Goal: Information Seeking & Learning: Learn about a topic

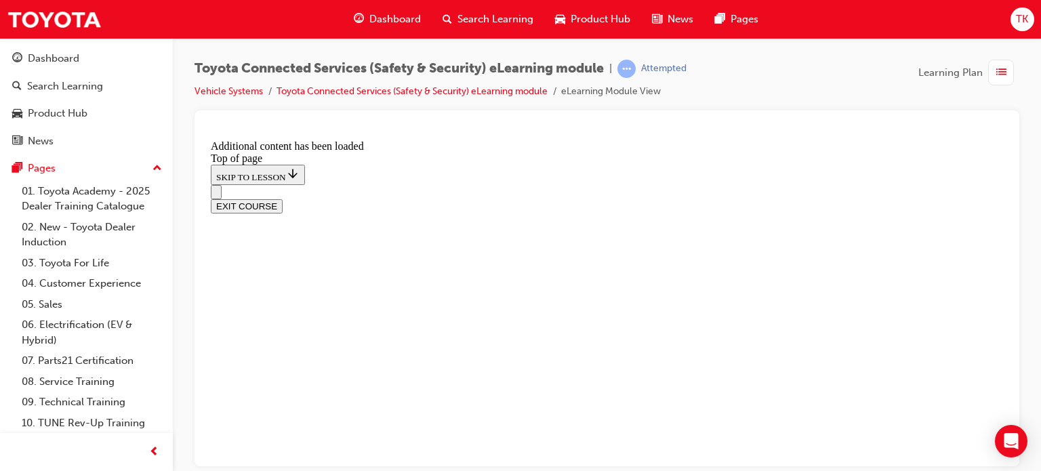
scroll to position [315, 0]
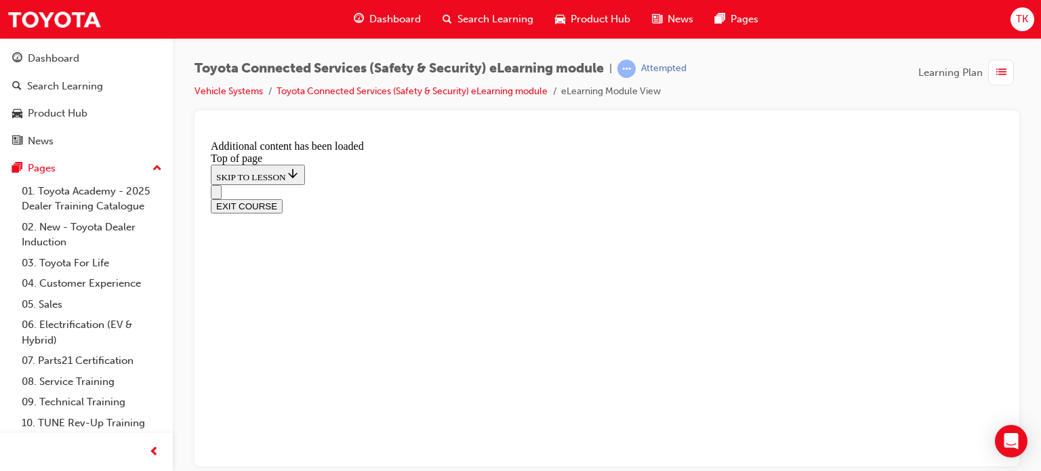
scroll to position [123, 0]
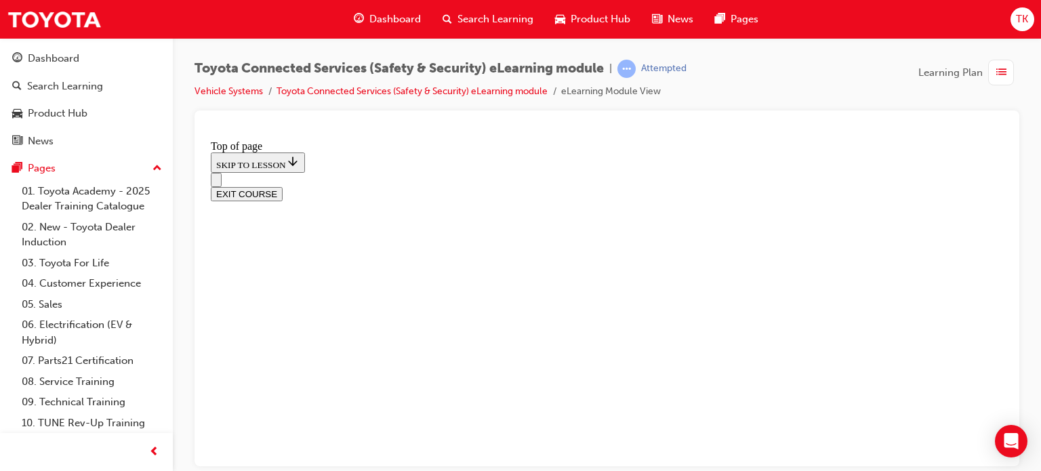
scroll to position [226, 0]
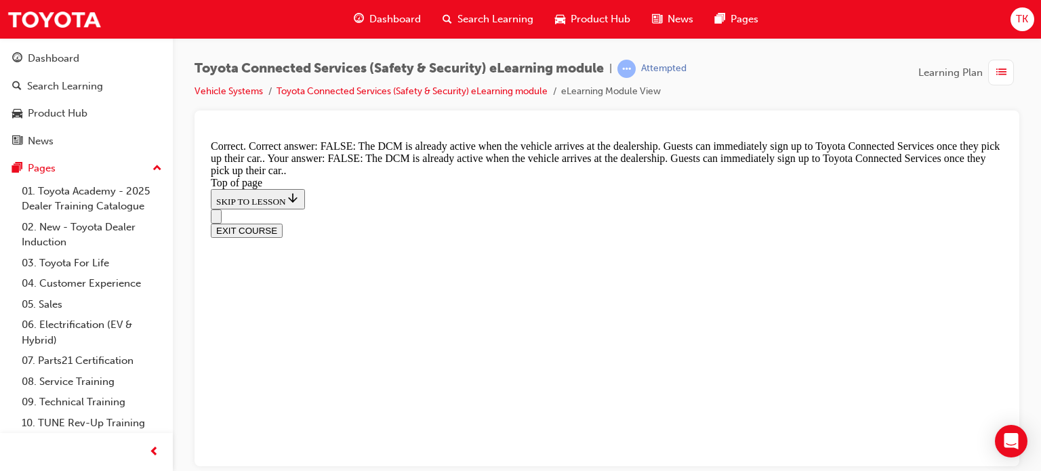
scroll to position [404, 0]
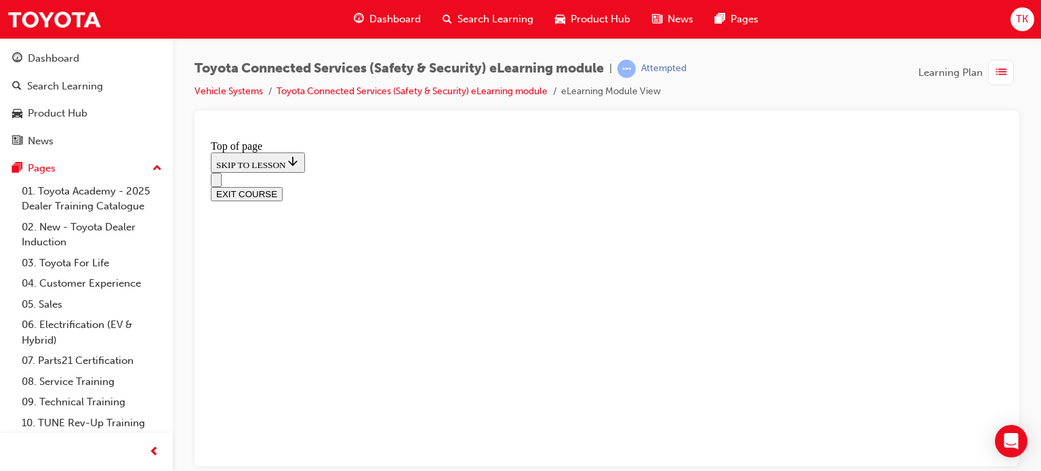
scroll to position [244, 0]
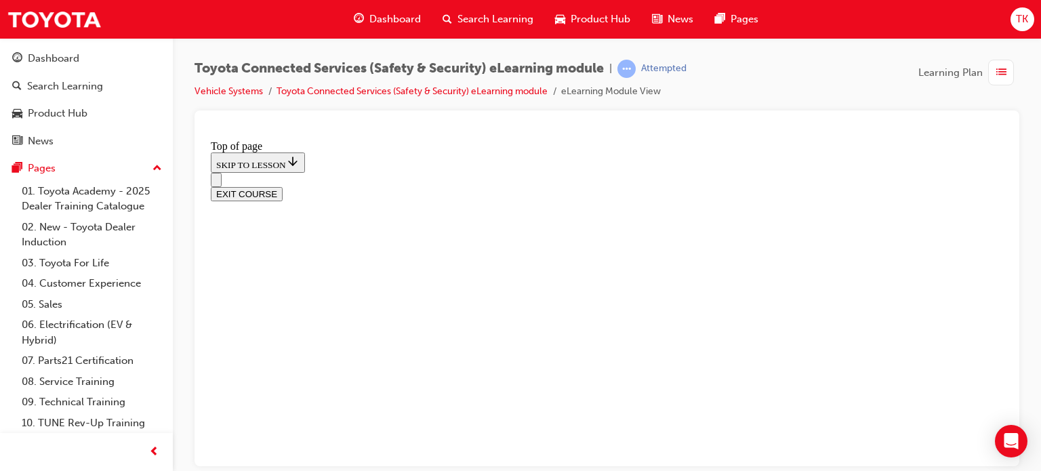
scroll to position [380, 0]
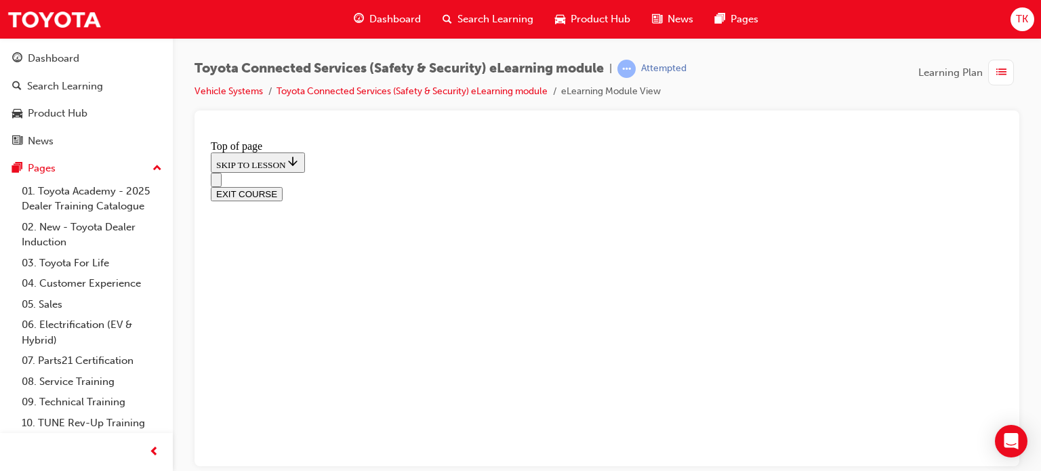
scroll to position [176, 0]
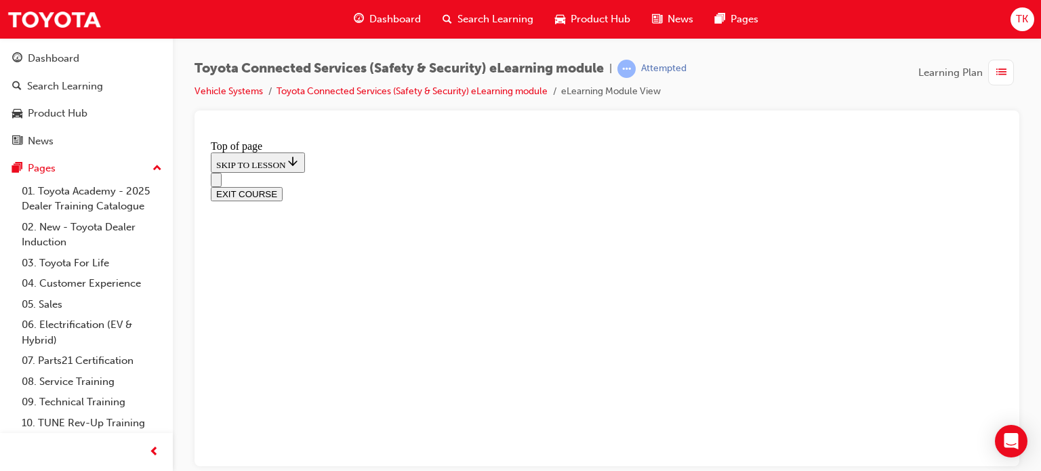
scroll to position [319, 0]
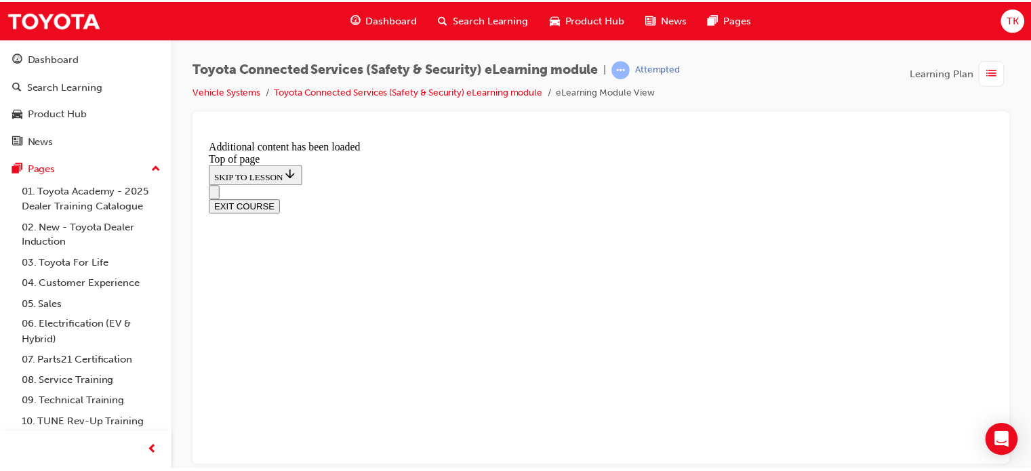
scroll to position [559, 0]
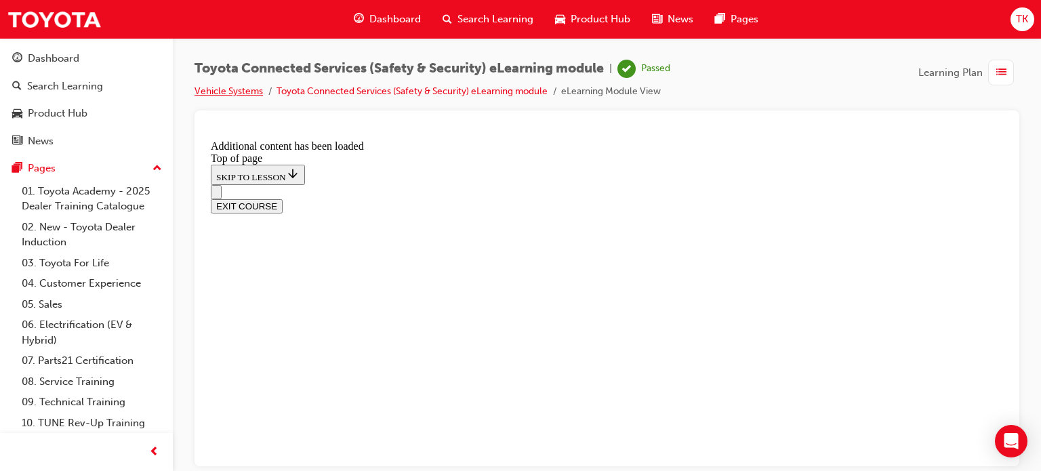
click at [236, 92] on link "Vehicle Systems" at bounding box center [229, 91] width 68 height 12
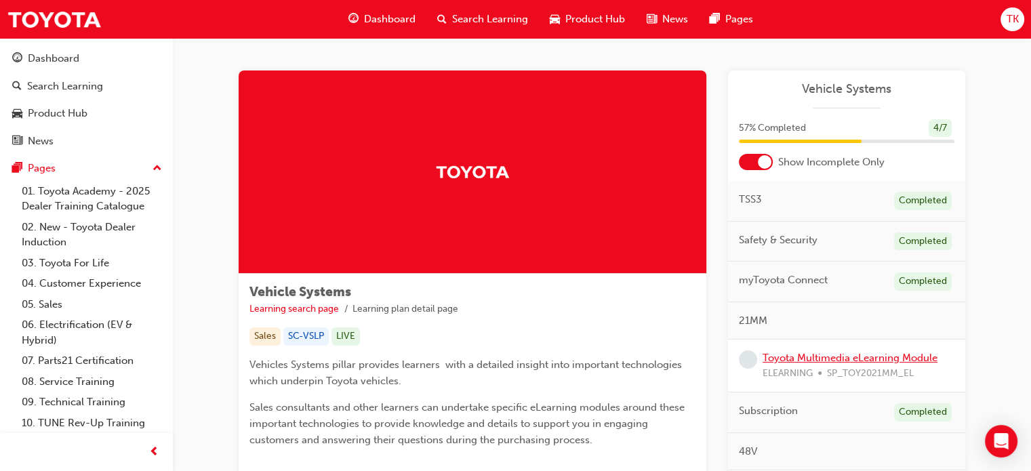
scroll to position [68, 0]
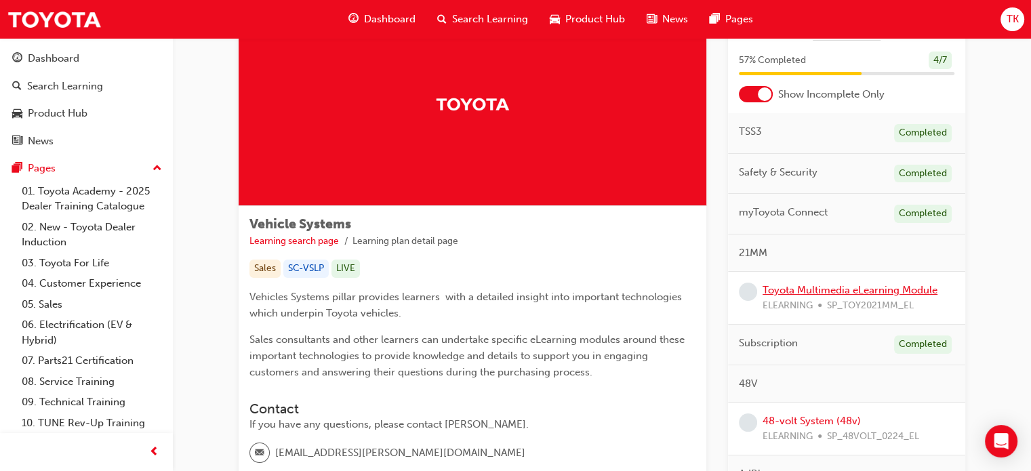
click at [876, 289] on link "Toyota Multimedia eLearning Module" at bounding box center [850, 290] width 175 height 12
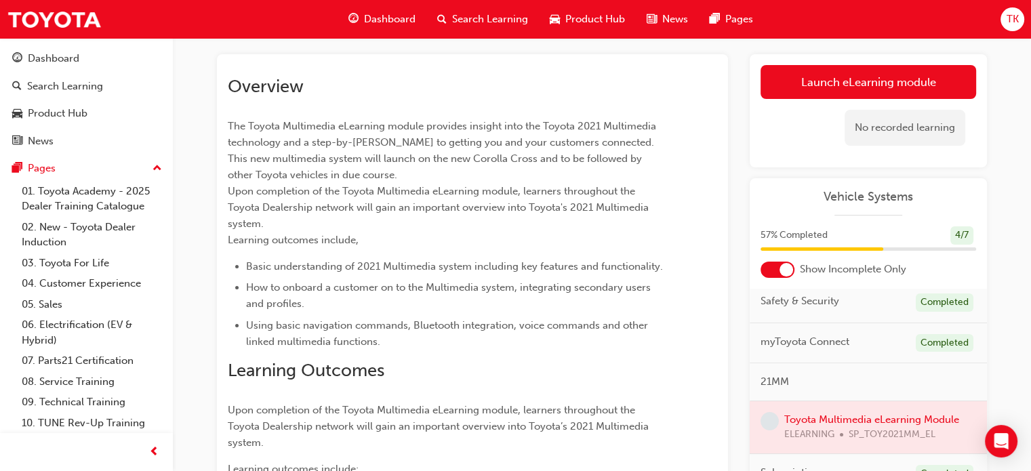
scroll to position [136, 0]
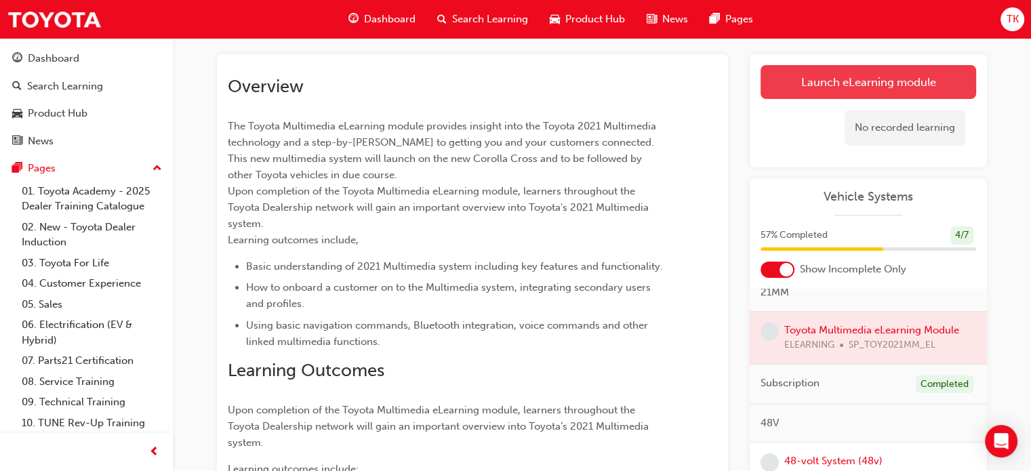
click at [866, 88] on link "Launch eLearning module" at bounding box center [869, 82] width 216 height 34
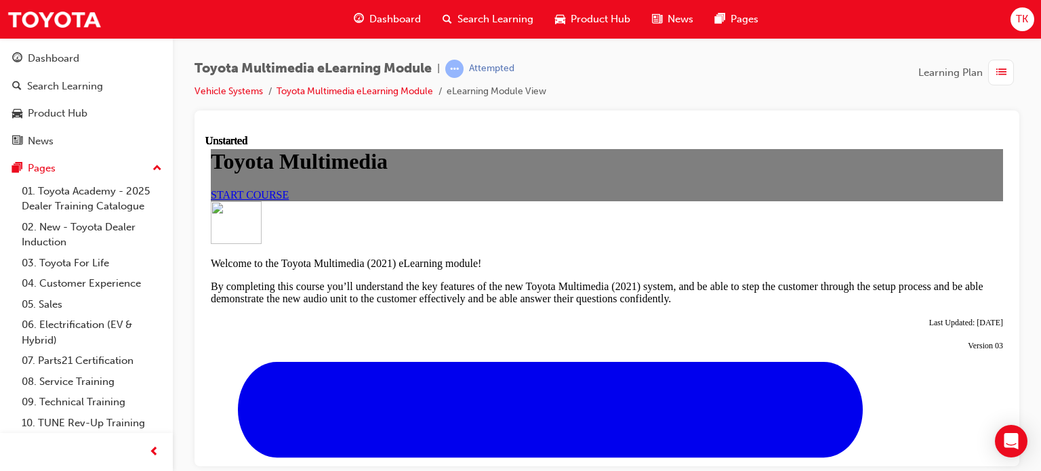
click at [289, 200] on link "START COURSE" at bounding box center [250, 194] width 78 height 12
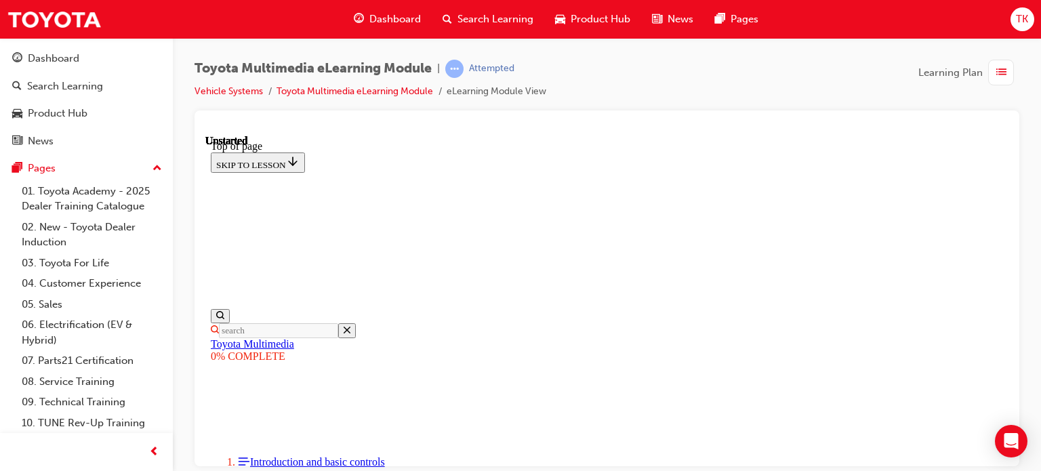
scroll to position [41, 0]
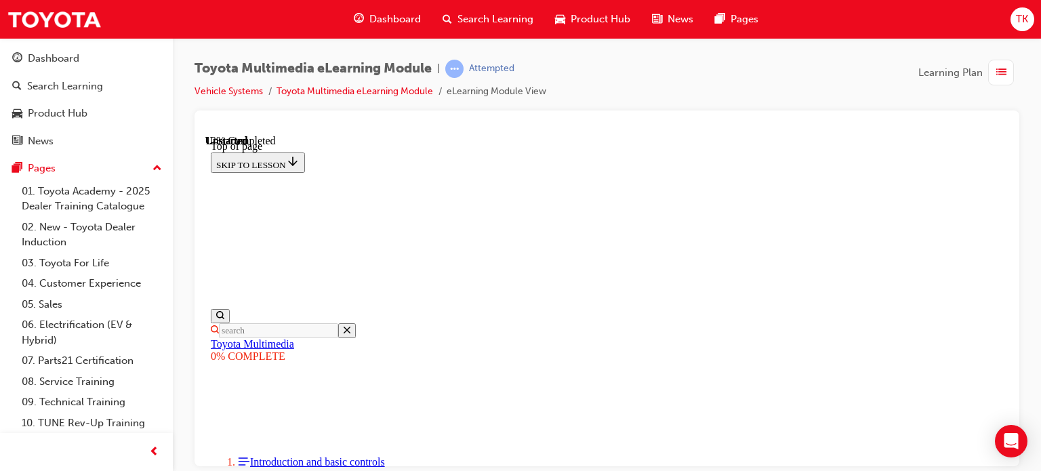
scroll to position [0, 0]
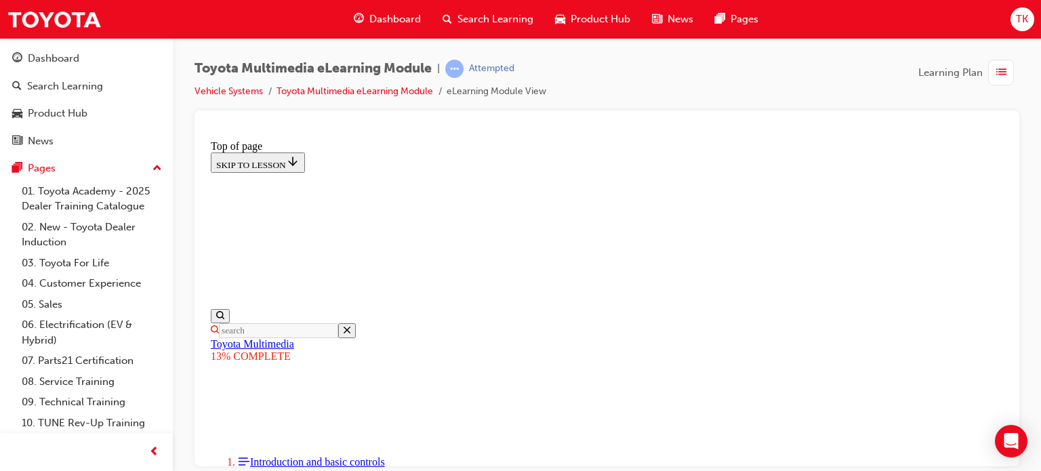
drag, startPoint x: 619, startPoint y: 226, endPoint x: 624, endPoint y: 237, distance: 12.1
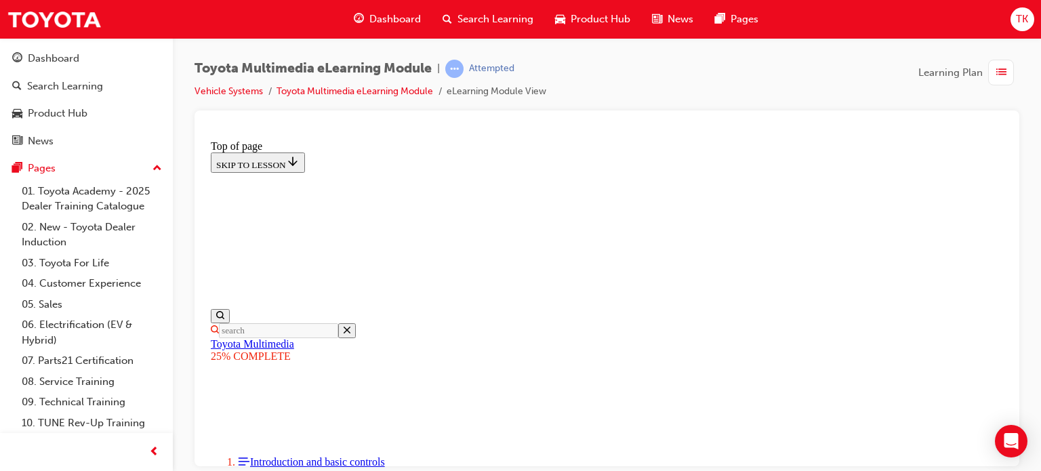
scroll to position [2088, 0]
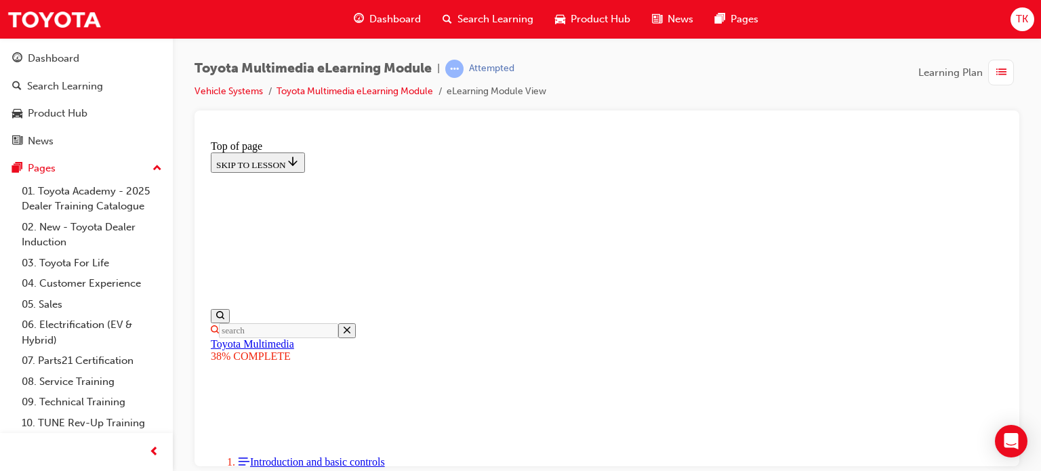
scroll to position [1247, 0]
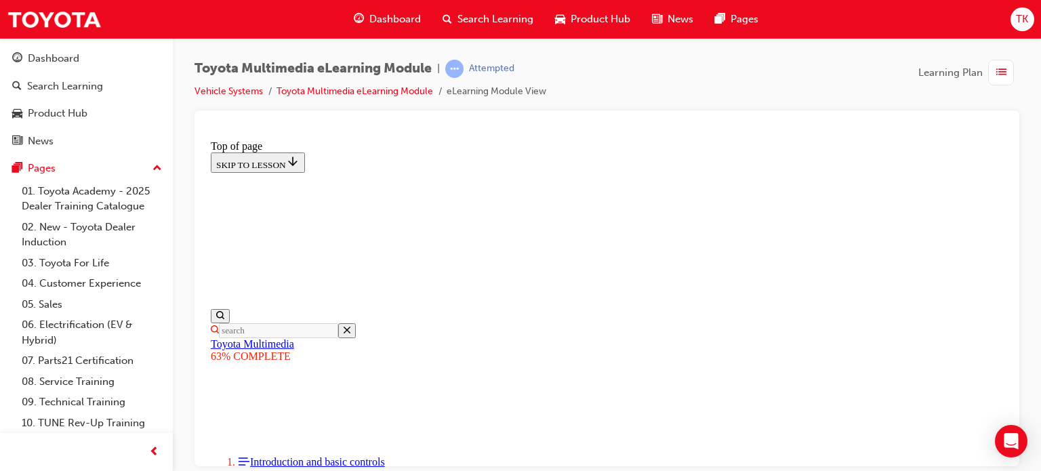
scroll to position [1174, 0]
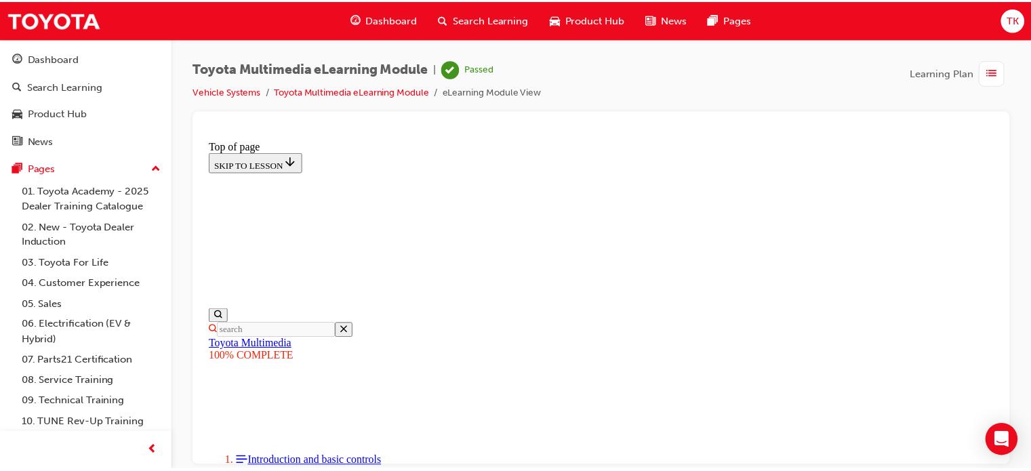
scroll to position [485, 0]
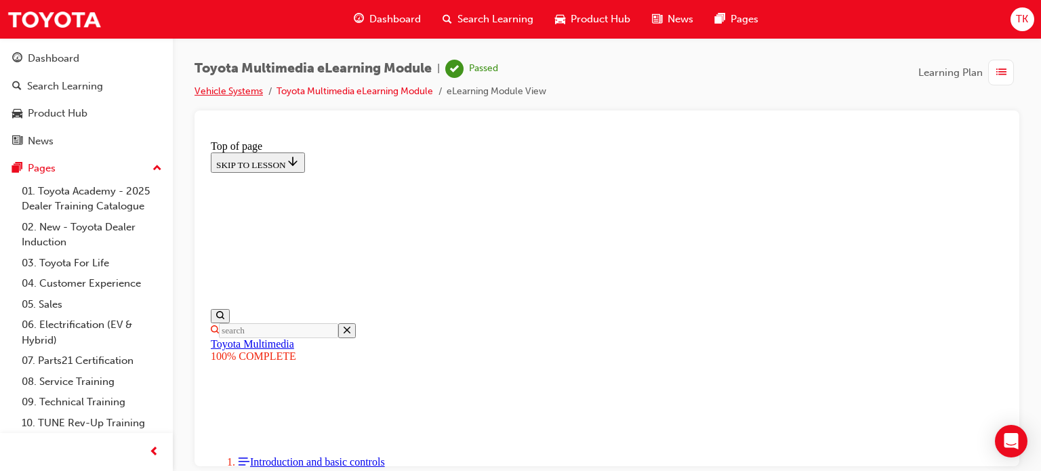
click at [250, 92] on link "Vehicle Systems" at bounding box center [229, 91] width 68 height 12
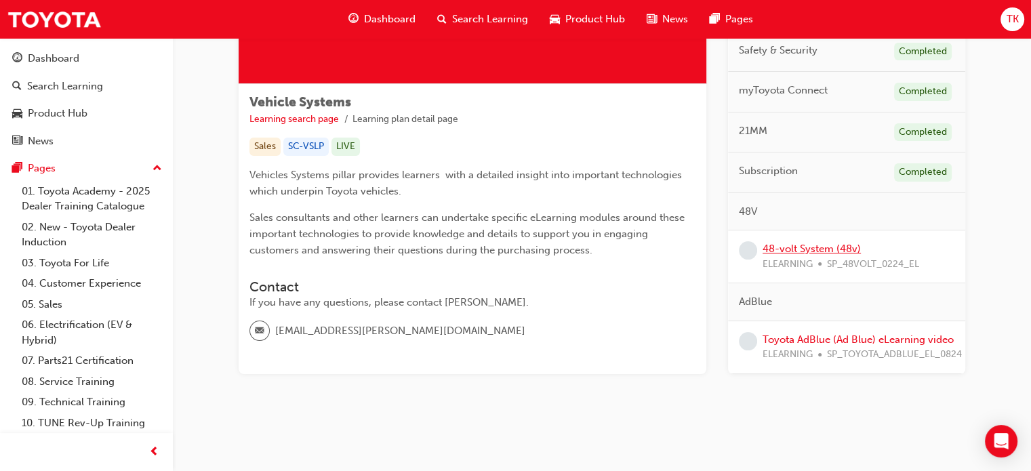
click at [819, 252] on link "48-volt System (48v)" at bounding box center [812, 249] width 98 height 12
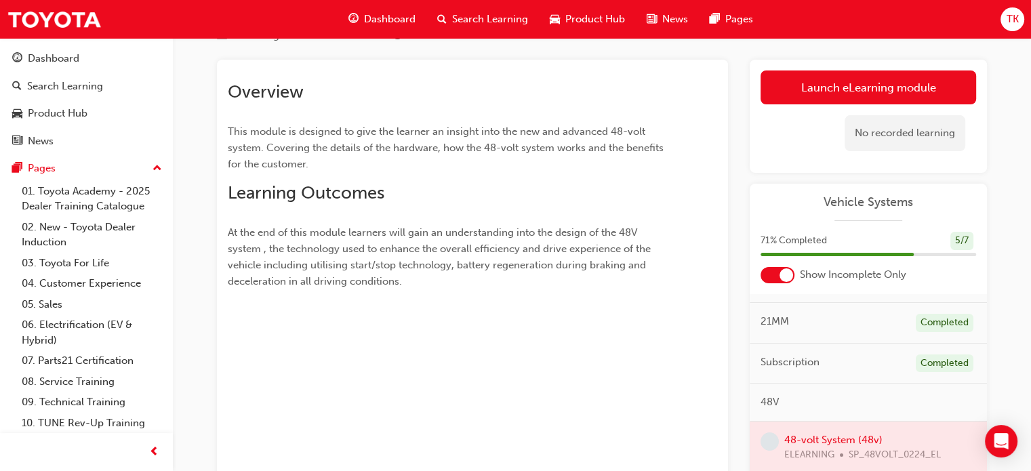
scroll to position [54, 0]
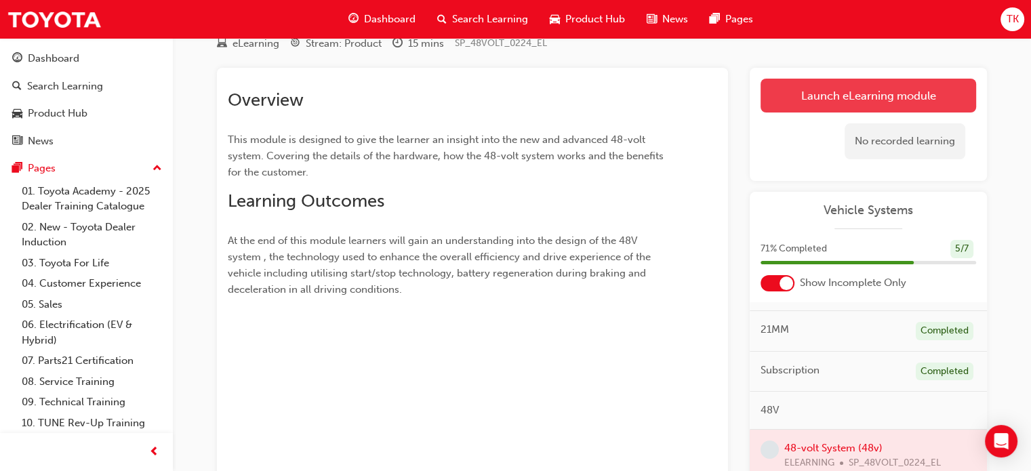
click at [839, 104] on link "Launch eLearning module" at bounding box center [869, 96] width 216 height 34
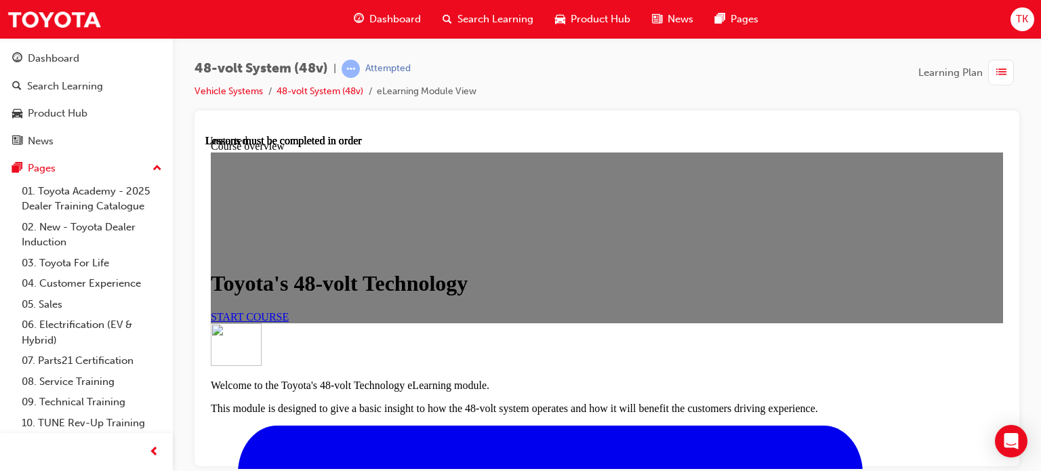
click at [289, 322] on link "START COURSE" at bounding box center [250, 317] width 78 height 12
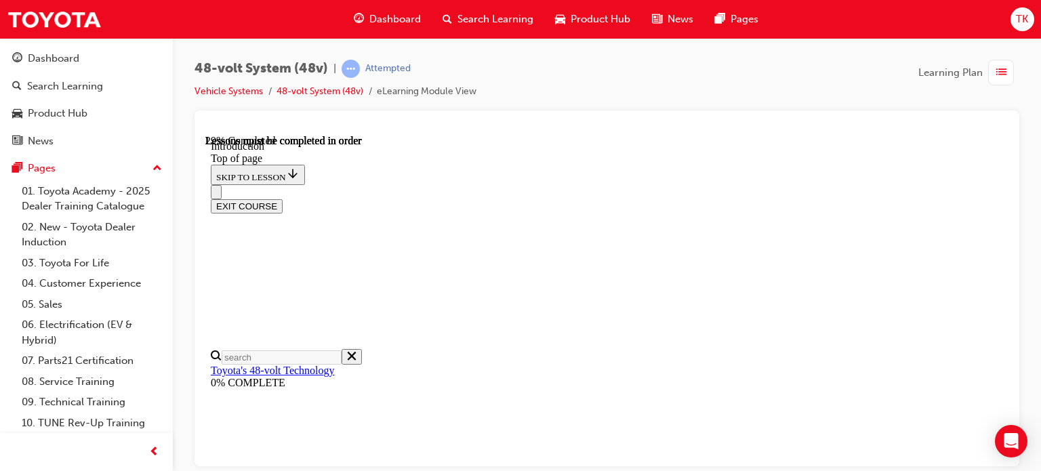
scroll to position [530, 0]
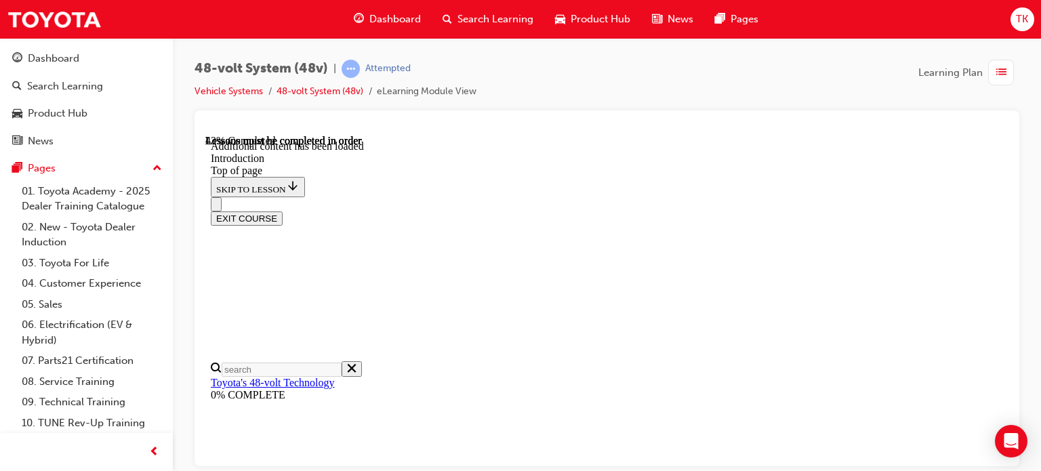
scroll to position [694, 0]
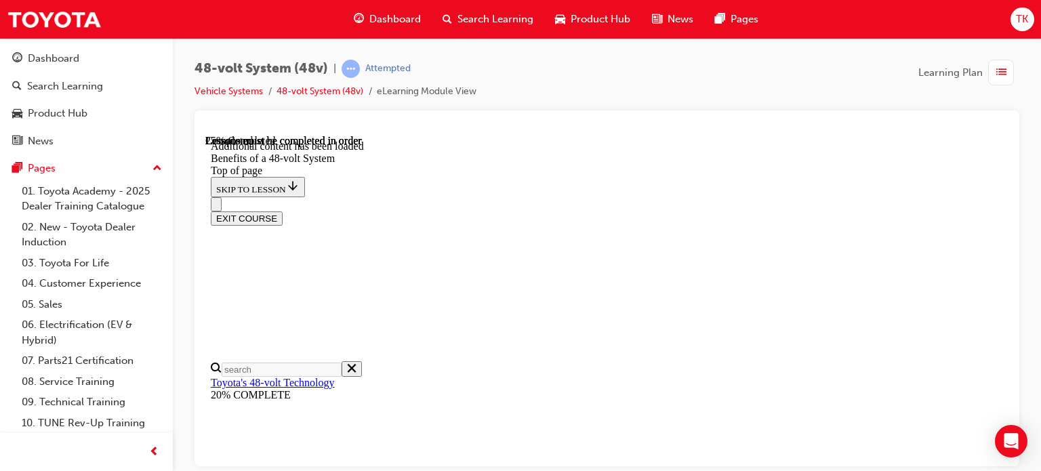
scroll to position [725, 0]
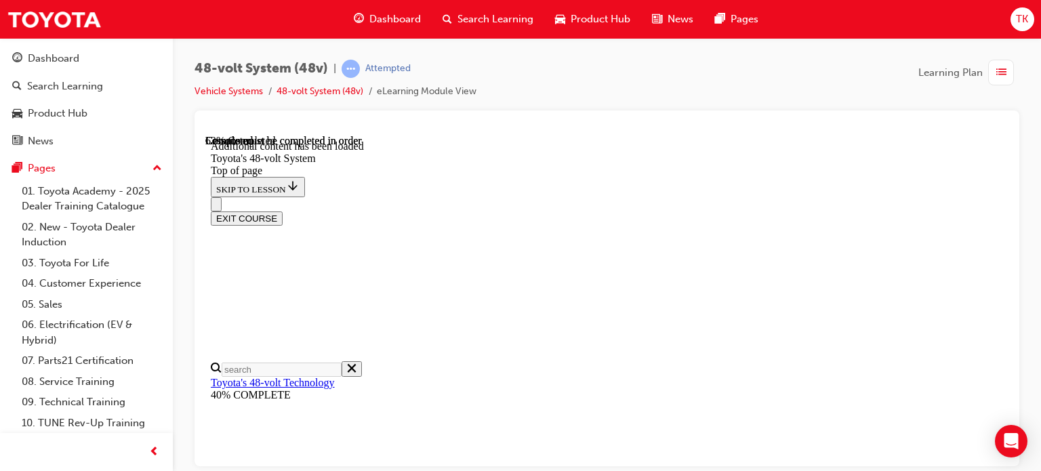
scroll to position [1008, 0]
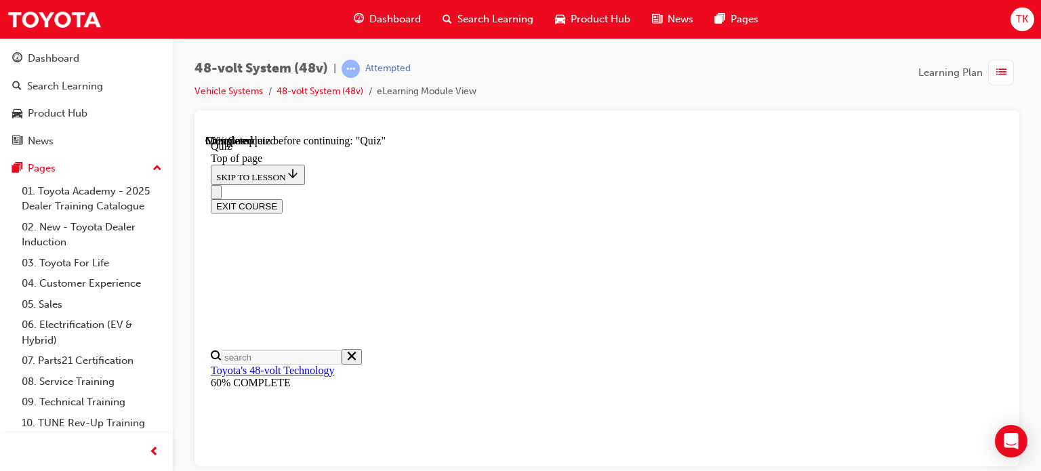
scroll to position [250, 0]
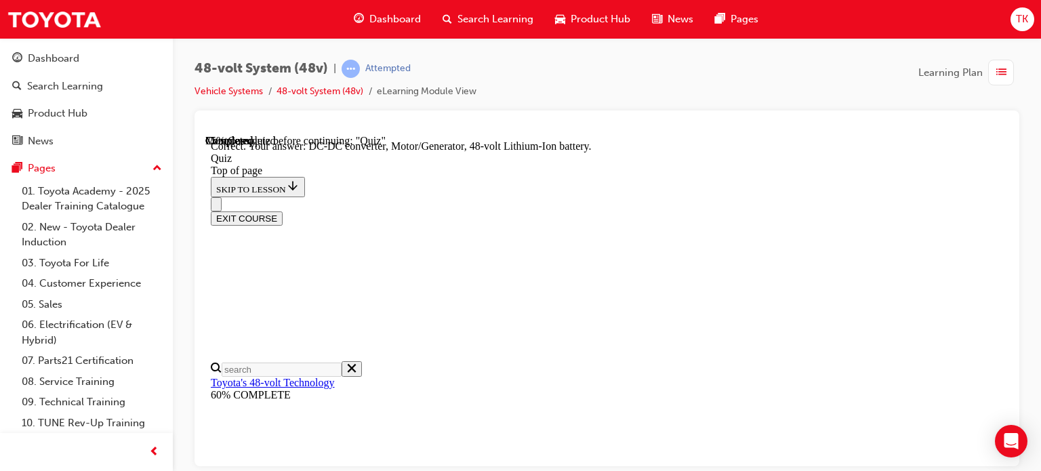
scroll to position [464, 0]
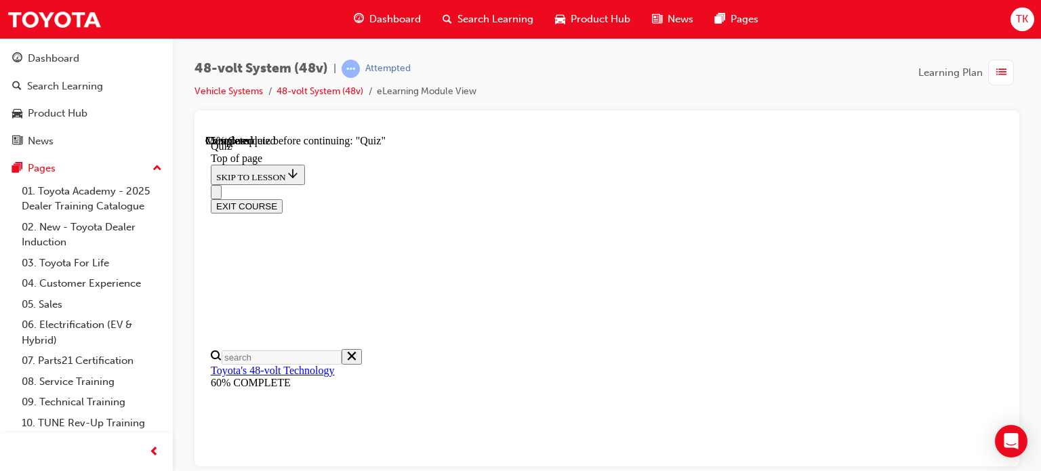
scroll to position [182, 0]
drag, startPoint x: 584, startPoint y: 337, endPoint x: 637, endPoint y: 383, distance: 70.7
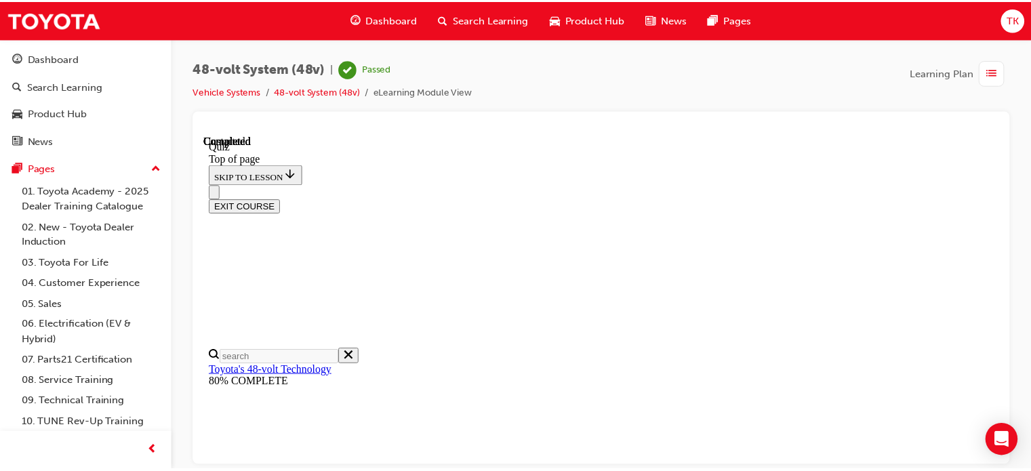
scroll to position [411, 0]
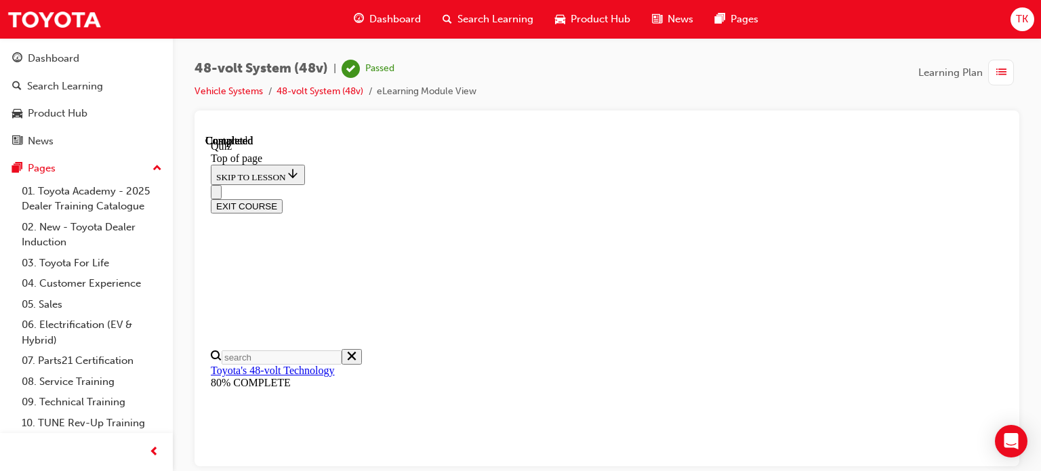
click at [240, 97] on li "Vehicle Systems" at bounding box center [236, 92] width 82 height 16
click at [240, 96] on link "Vehicle Systems" at bounding box center [229, 91] width 68 height 12
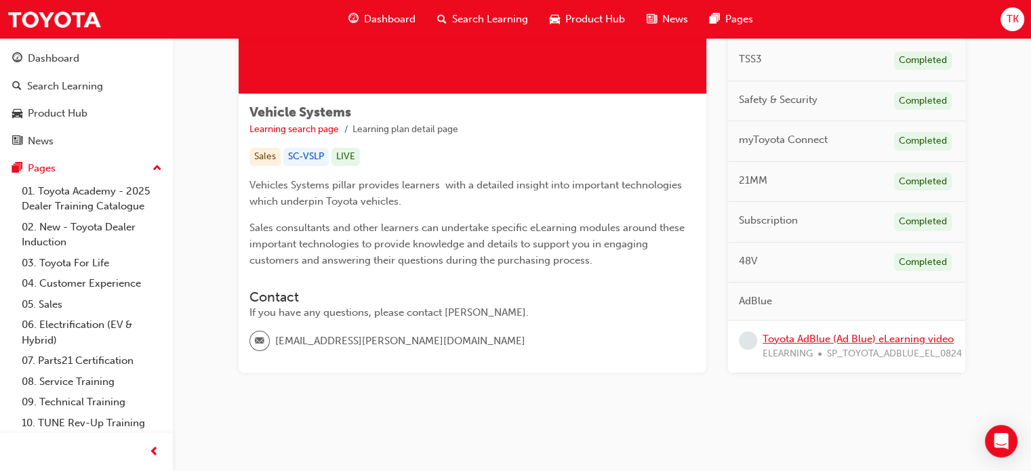
click at [809, 343] on link "Toyota AdBlue (Ad Blue) eLearning video" at bounding box center [858, 338] width 191 height 12
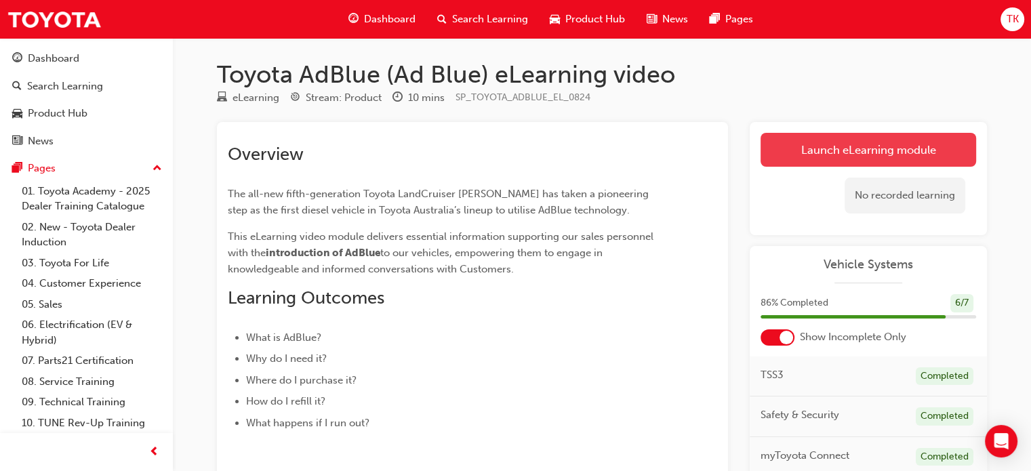
click at [853, 151] on link "Launch eLearning module" at bounding box center [869, 150] width 216 height 34
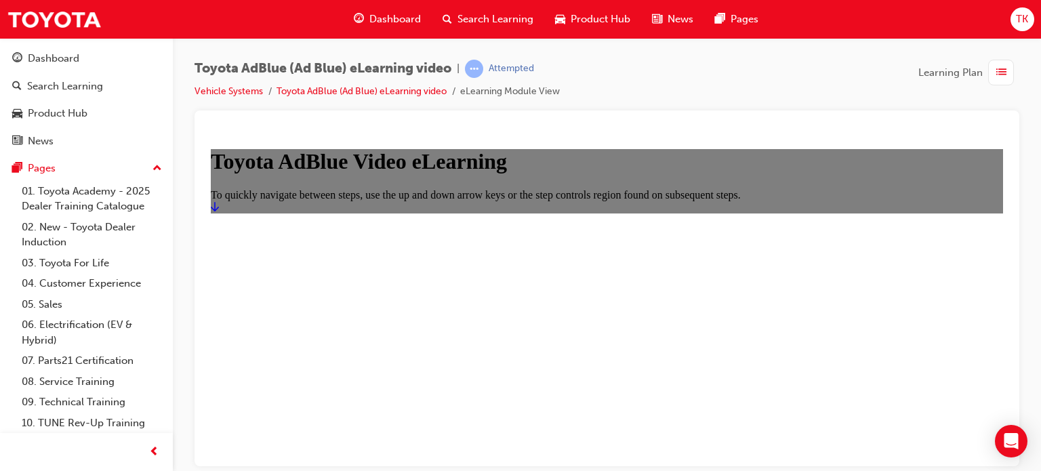
click at [219, 212] on link "Start" at bounding box center [215, 207] width 8 height 12
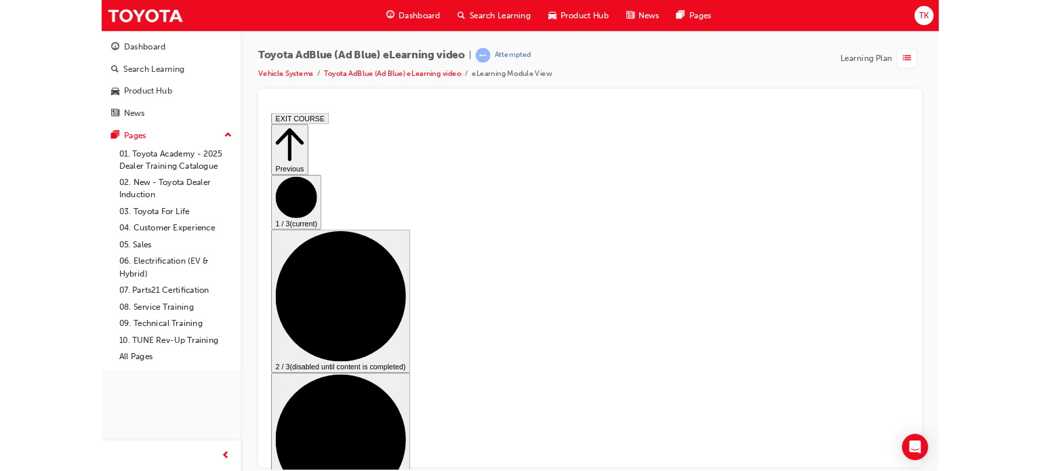
scroll to position [0, 0]
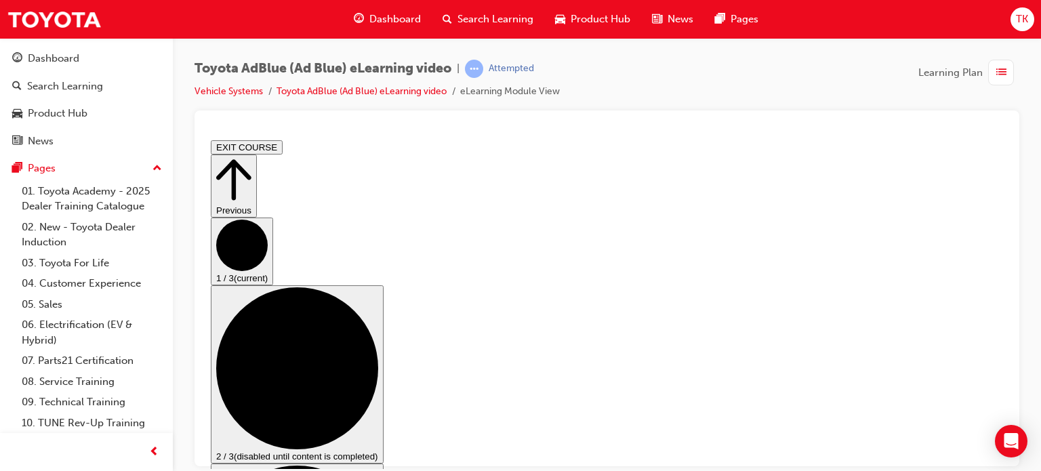
scroll to position [237, 0]
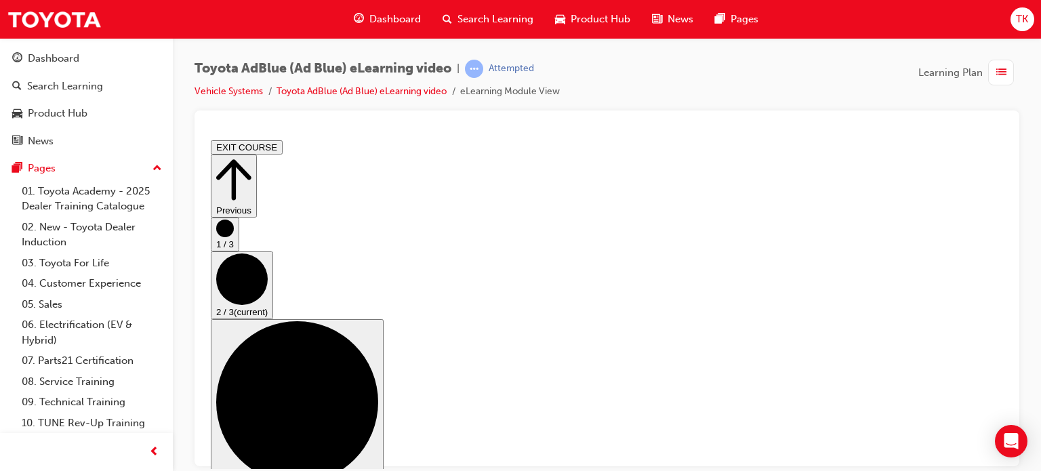
scroll to position [339, 0]
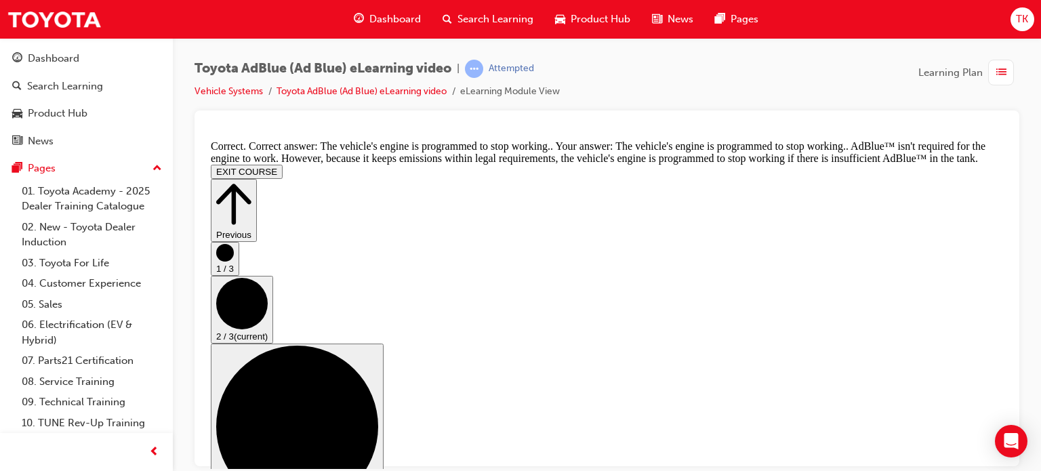
scroll to position [704, 0]
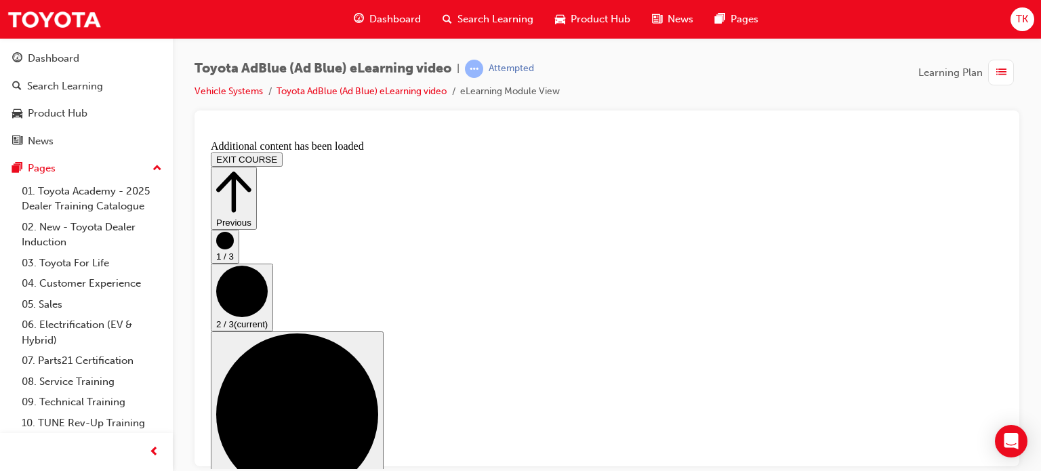
scroll to position [1342, 0]
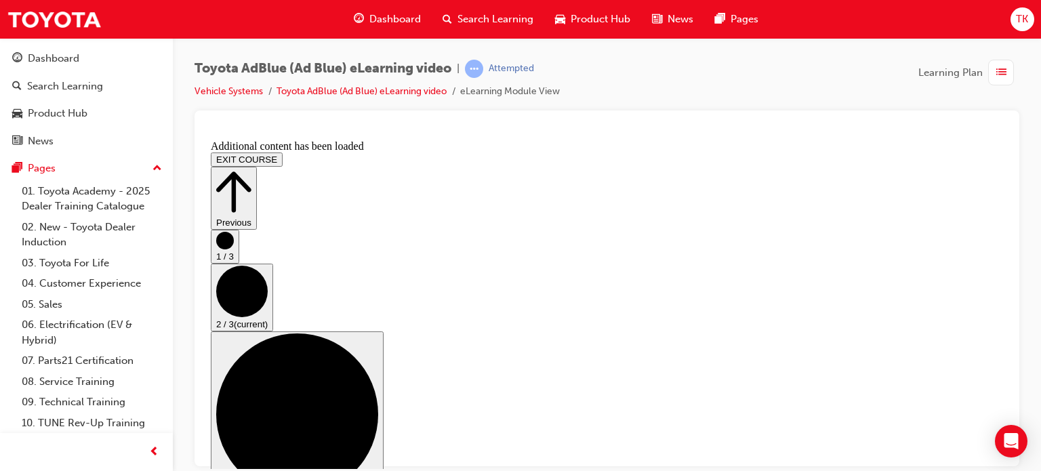
scroll to position [2210, 0]
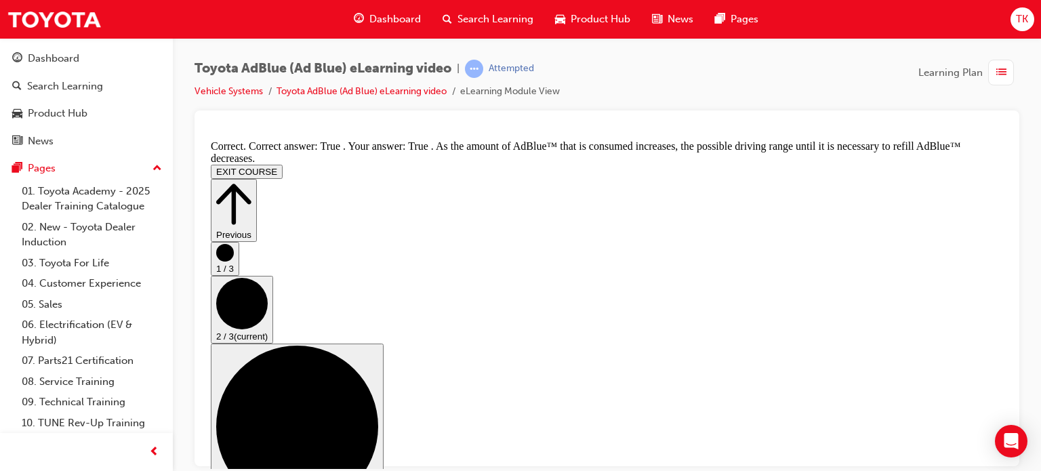
scroll to position [2511, 0]
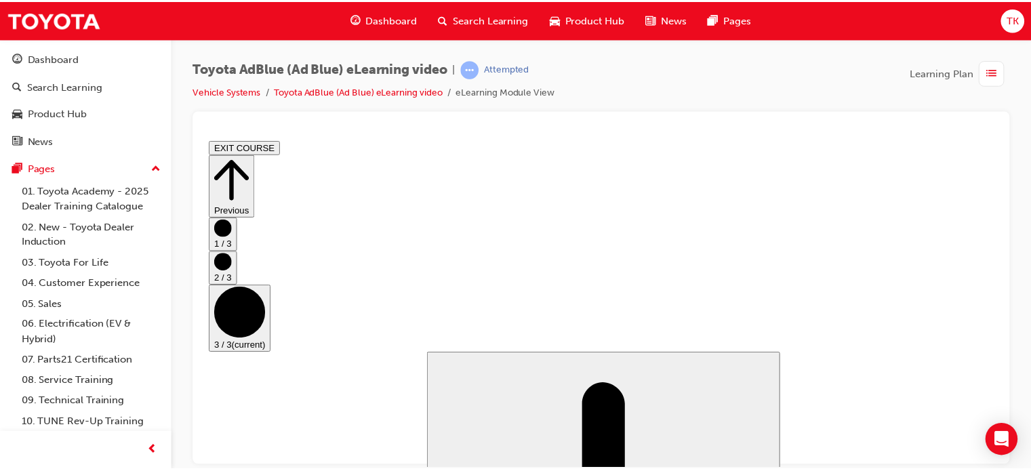
scroll to position [120, 0]
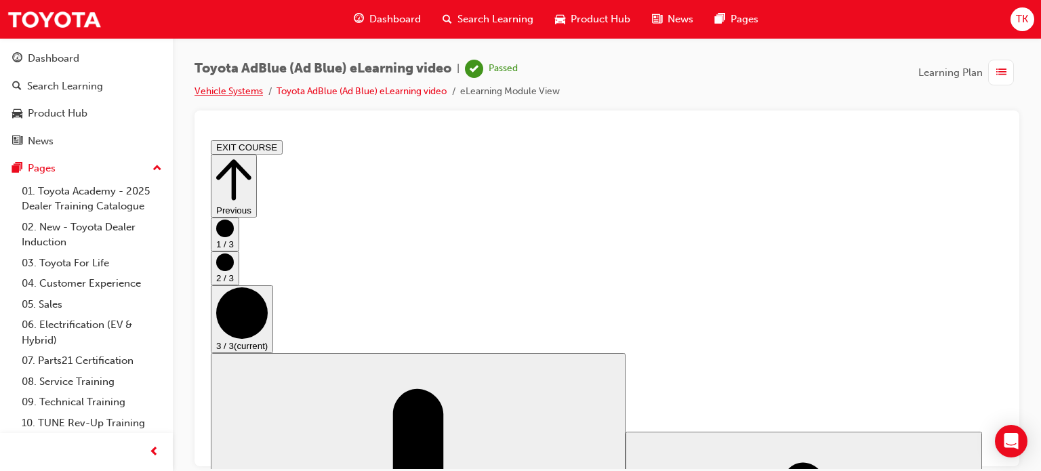
click at [226, 89] on link "Vehicle Systems" at bounding box center [229, 91] width 68 height 12
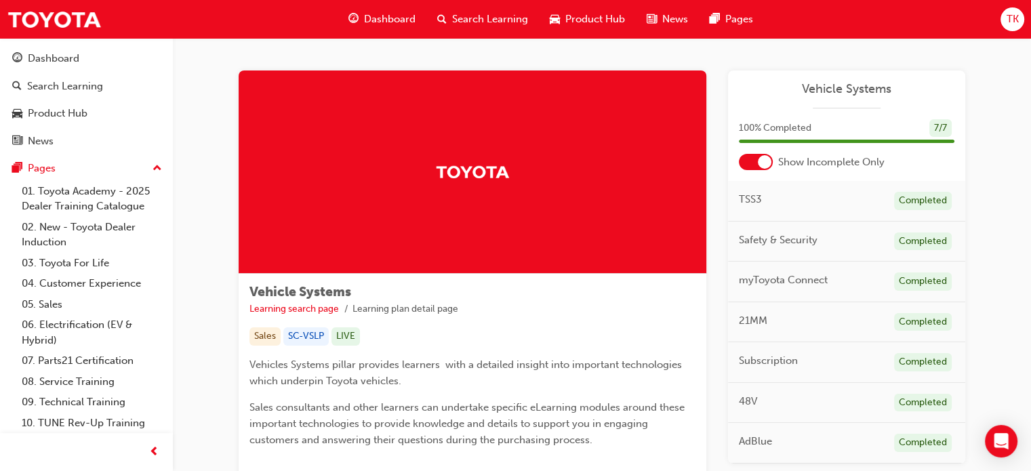
click at [394, 18] on span "Dashboard" at bounding box center [390, 20] width 52 height 16
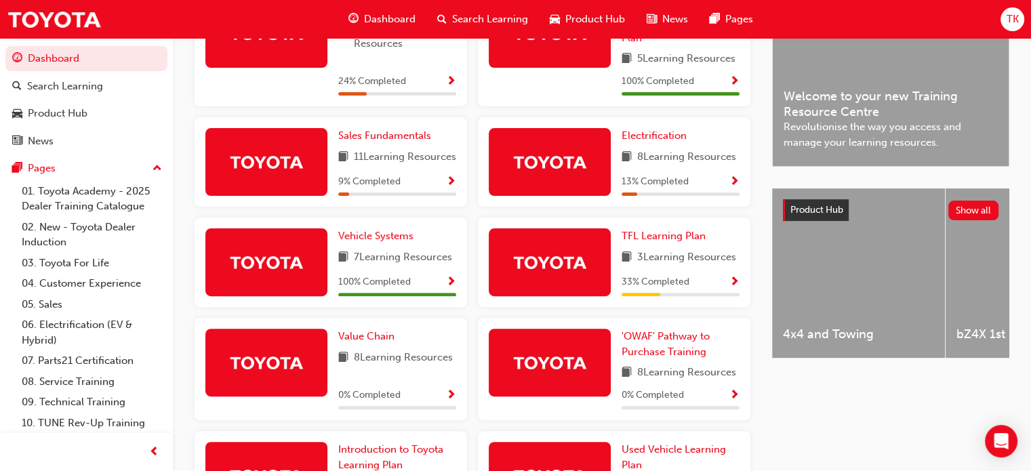
scroll to position [407, 0]
